Goal: Information Seeking & Learning: Learn about a topic

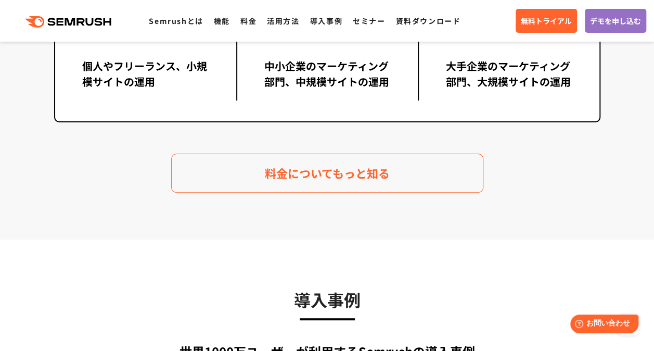
scroll to position [2081, 0]
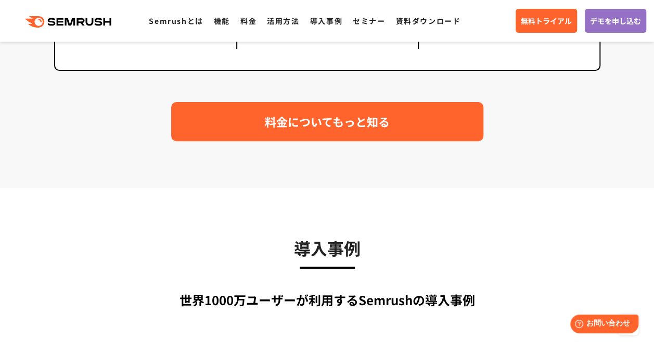
click at [303, 114] on span "料金についてもっと知る" at bounding box center [327, 121] width 125 height 18
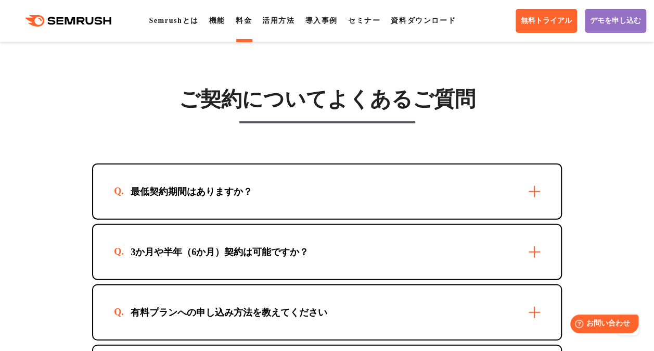
scroll to position [3122, 0]
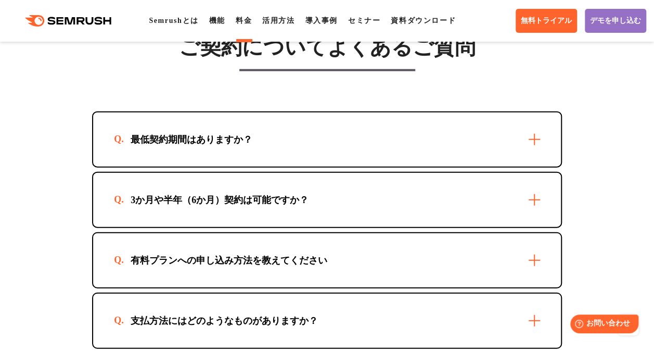
click at [300, 208] on div "3か月や半年（6か月）契約は可能ですか？" at bounding box center [327, 200] width 468 height 54
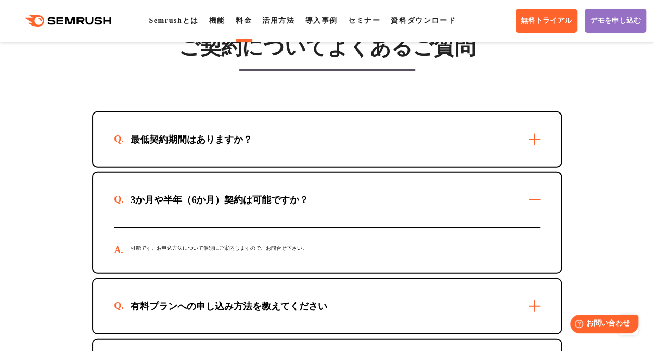
click at [304, 154] on div "最低契約期間はありますか？" at bounding box center [327, 139] width 468 height 54
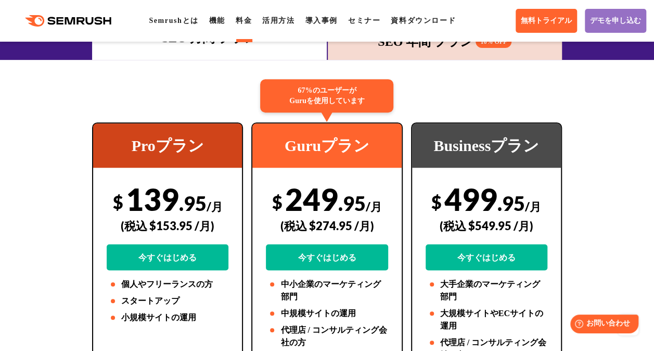
scroll to position [104, 0]
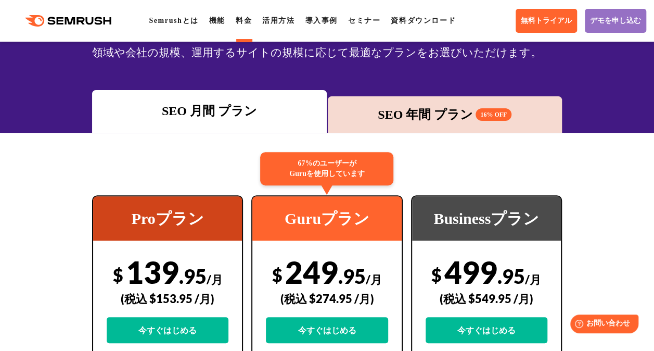
click at [419, 110] on div "SEO 年間 プラン 16% OFF" at bounding box center [445, 114] width 224 height 19
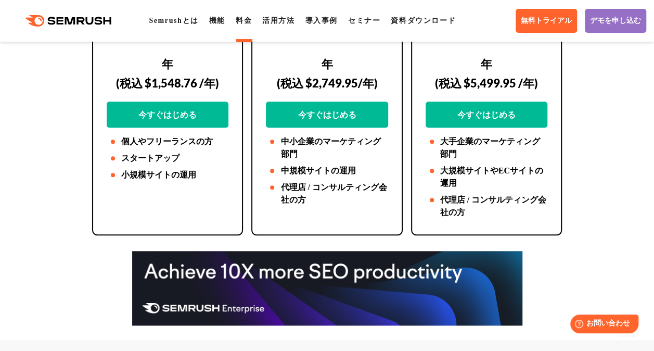
scroll to position [364, 0]
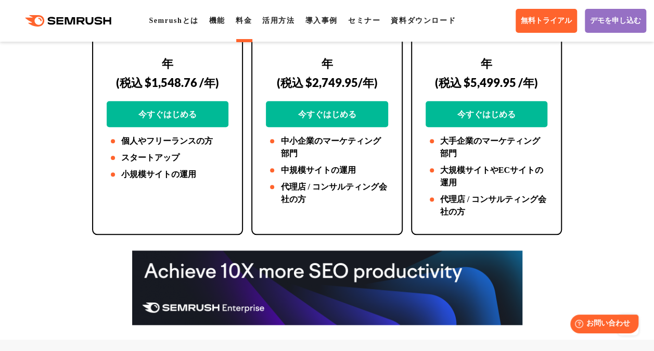
drag, startPoint x: 561, startPoint y: 28, endPoint x: 481, endPoint y: 31, distance: 80.2
click at [481, 31] on div ".cls {fill: #FF642D;} .cls {fill: #FF642D;} Semrushとは 機能 料金 活用方法 導入事例 セミナー 資料ダウ…" at bounding box center [327, 20] width 654 height 31
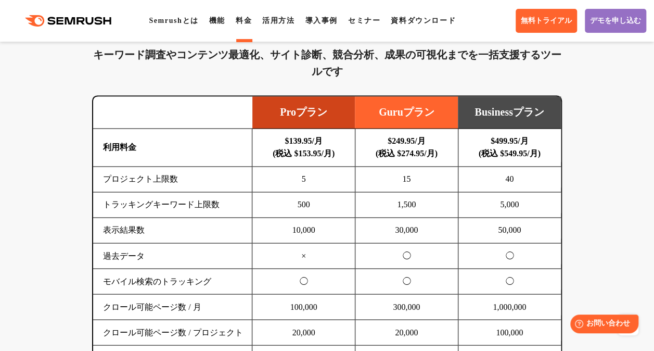
scroll to position [885, 0]
